Goal: Task Accomplishment & Management: Manage account settings

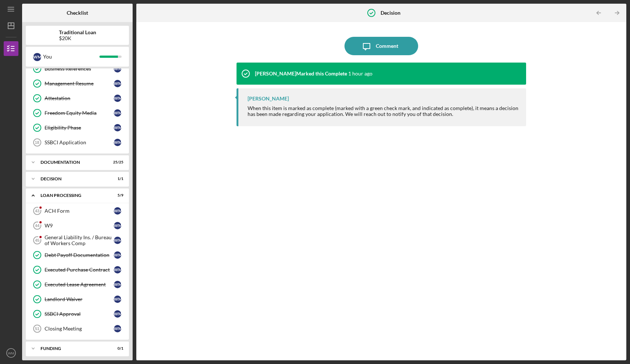
scroll to position [97, 0]
